Goal: Information Seeking & Learning: Compare options

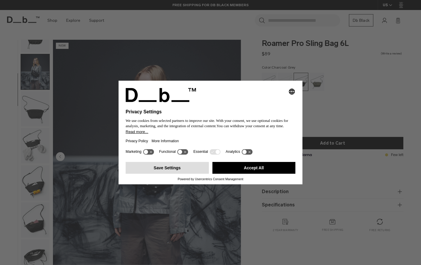
click at [193, 168] on button "Save Settings" at bounding box center [167, 168] width 83 height 12
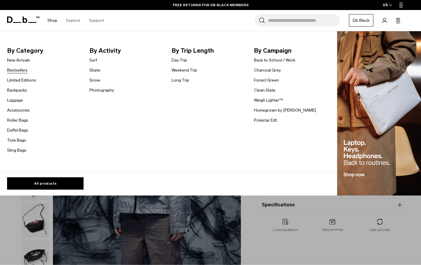
click at [18, 71] on link "Bestsellers" at bounding box center [17, 70] width 21 height 6
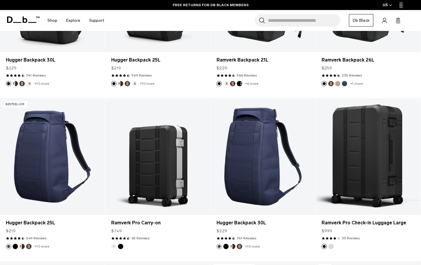
scroll to position [229, 0]
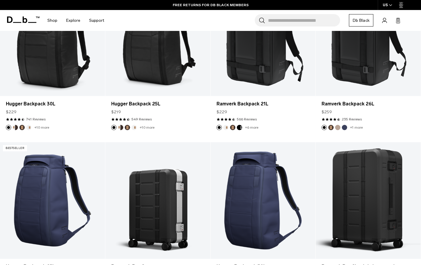
click at [287, 19] on input "Search for Bags, Luggage..." at bounding box center [304, 20] width 72 height 12
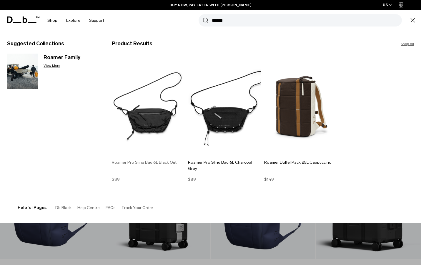
type input "******"
click at [146, 112] on img at bounding box center [148, 106] width 73 height 99
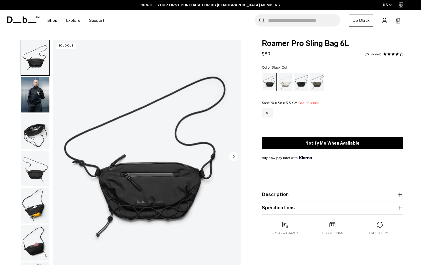
click at [41, 93] on img "button" at bounding box center [35, 94] width 29 height 35
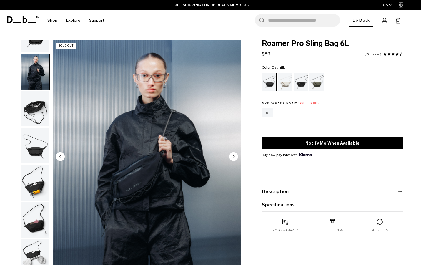
click at [283, 83] on div "Oatmilk" at bounding box center [284, 82] width 15 height 18
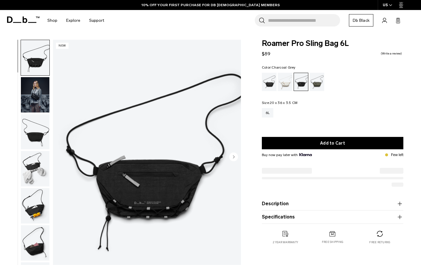
click at [32, 93] on img "button" at bounding box center [35, 94] width 29 height 35
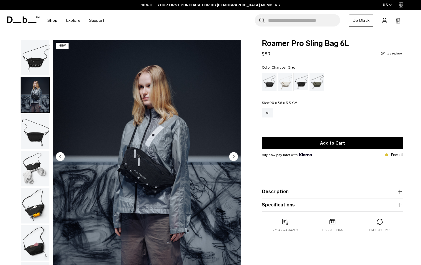
scroll to position [26, 0]
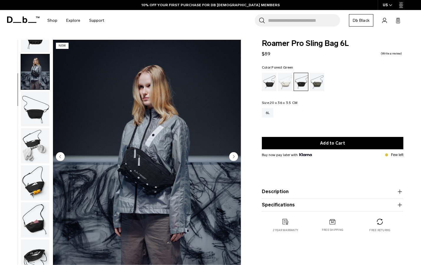
click at [322, 81] on div "Forest Green" at bounding box center [316, 82] width 15 height 18
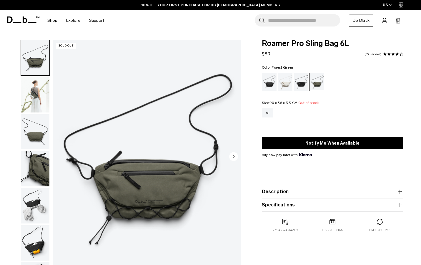
click at [39, 95] on img "button" at bounding box center [35, 94] width 29 height 35
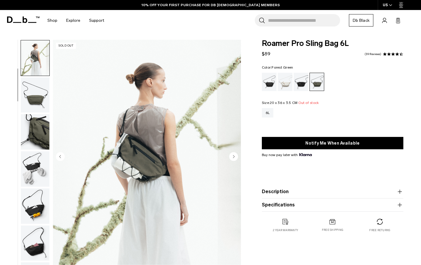
scroll to position [37, 0]
click at [37, 128] on img "button" at bounding box center [35, 130] width 29 height 35
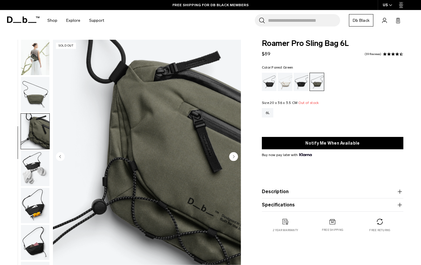
scroll to position [63, 0]
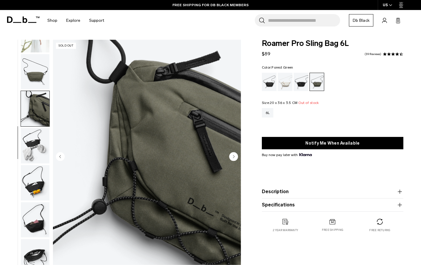
click at [33, 144] on img "button" at bounding box center [35, 145] width 29 height 35
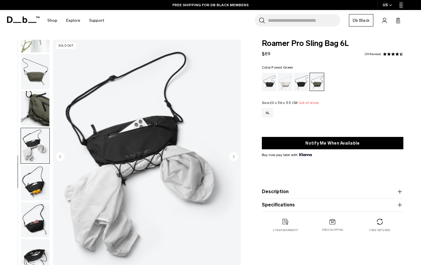
click at [33, 180] on img "button" at bounding box center [35, 182] width 29 height 35
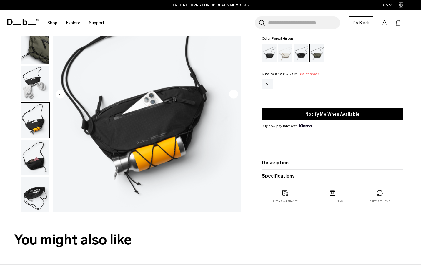
scroll to position [62, 0]
click at [35, 196] on img "button" at bounding box center [35, 193] width 29 height 35
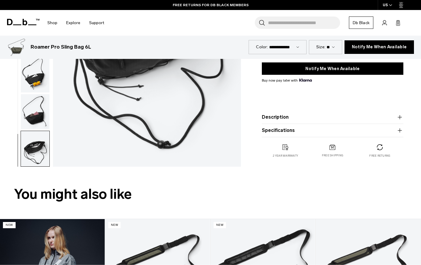
scroll to position [25, 0]
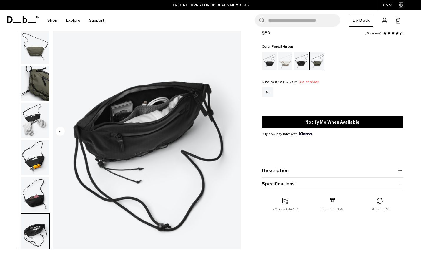
click at [278, 171] on button "Description" at bounding box center [332, 170] width 141 height 7
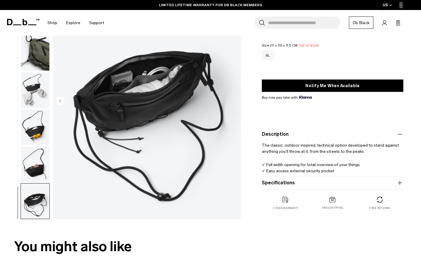
scroll to position [61, 0]
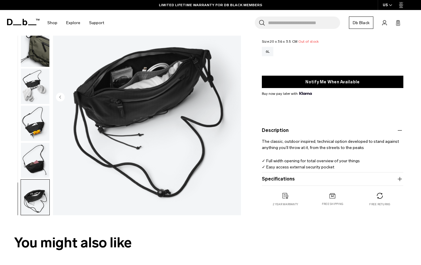
click at [274, 179] on button "Specifications" at bounding box center [332, 178] width 141 height 7
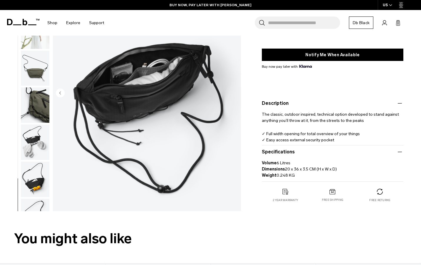
scroll to position [0, 0]
click at [38, 42] on img "button" at bounding box center [35, 31] width 29 height 35
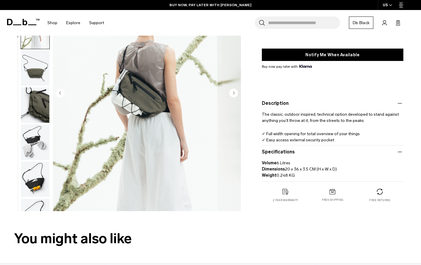
scroll to position [37, 0]
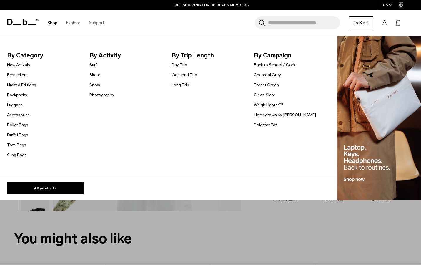
click at [179, 65] on link "Day Trip" at bounding box center [179, 65] width 16 height 6
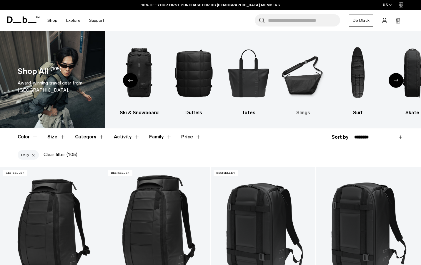
click at [304, 87] on img "6 / 10" at bounding box center [303, 73] width 44 height 66
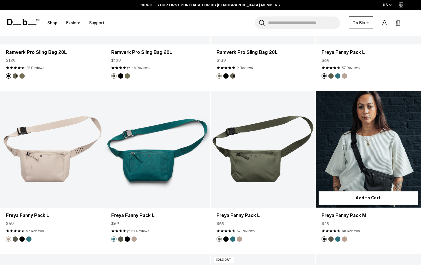
scroll to position [385, 0]
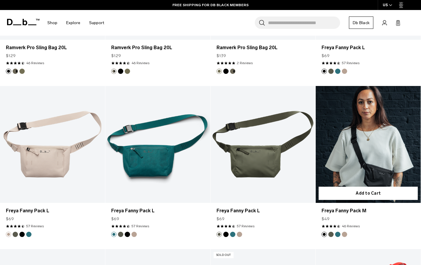
click at [341, 160] on link "Freya Fanny Pack M" at bounding box center [367, 144] width 105 height 116
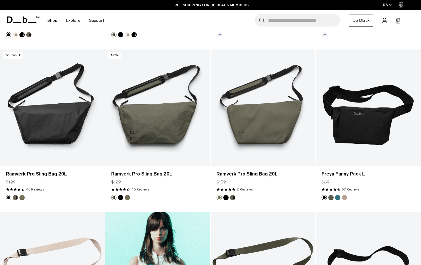
scroll to position [258, 0]
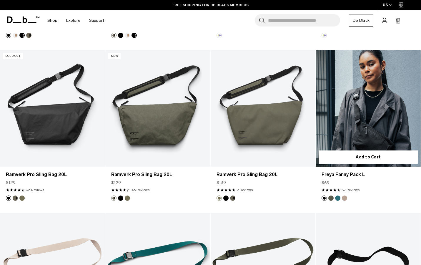
click at [347, 124] on link "Freya Fanny Pack L" at bounding box center [367, 108] width 105 height 116
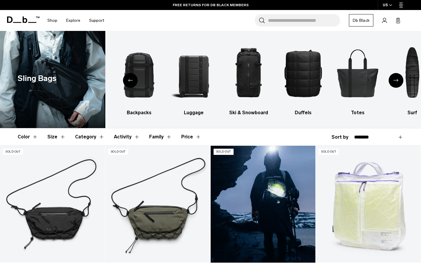
scroll to position [0, 0]
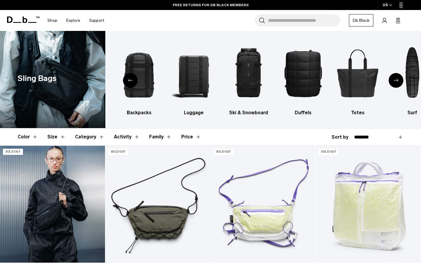
click at [57, 199] on link "Roamer Pro Sling Bag 6L" at bounding box center [52, 203] width 105 height 116
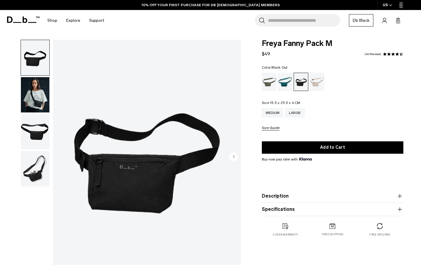
click at [37, 97] on img "button" at bounding box center [35, 94] width 29 height 35
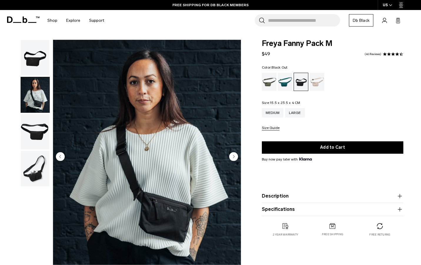
click at [34, 168] on img "button" at bounding box center [35, 168] width 29 height 35
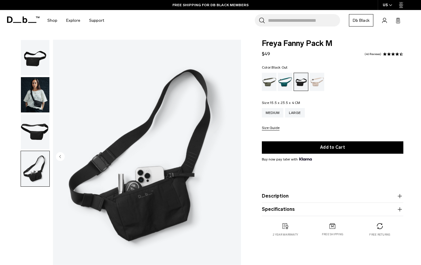
click at [37, 132] on img "button" at bounding box center [35, 131] width 29 height 35
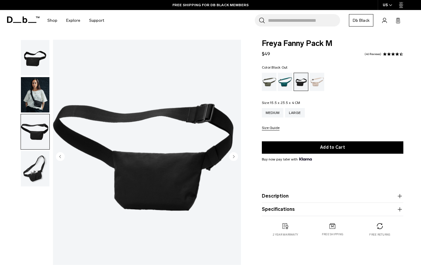
click at [40, 103] on img "button" at bounding box center [35, 94] width 29 height 35
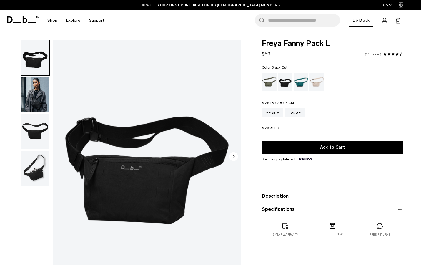
click at [36, 94] on img "button" at bounding box center [35, 94] width 29 height 35
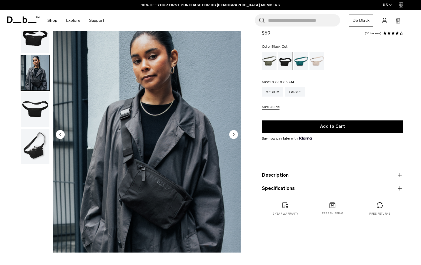
scroll to position [34, 0]
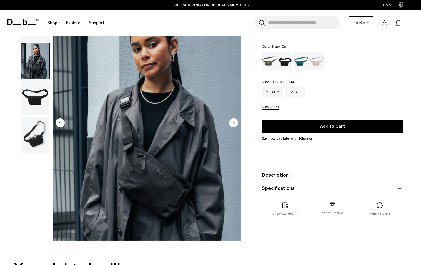
click at [31, 141] on img "button" at bounding box center [35, 134] width 29 height 35
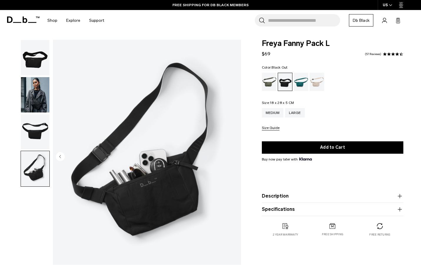
scroll to position [0, 0]
